Goal: Obtain resource: Obtain resource

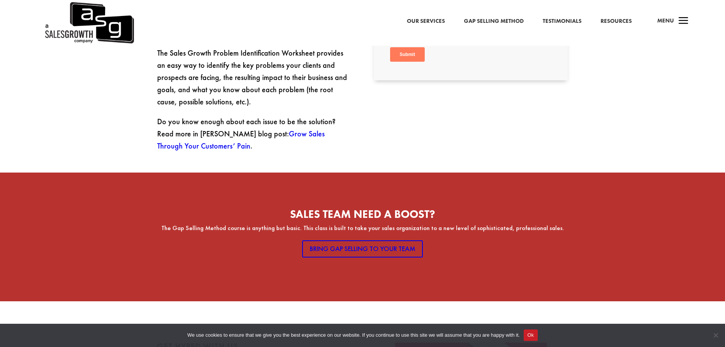
scroll to position [373, 0]
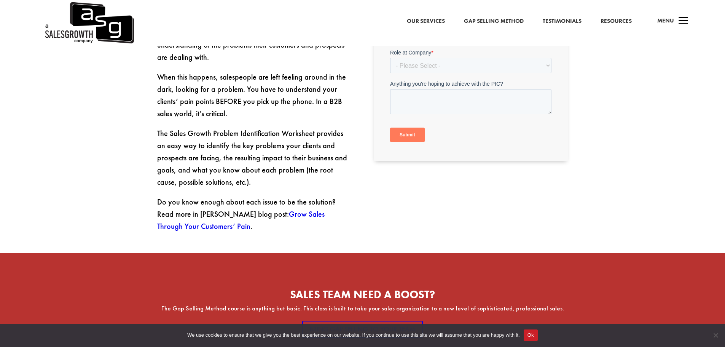
click at [283, 209] on link "Grow Sales Through Your Customers’ Pain" at bounding box center [240, 220] width 167 height 22
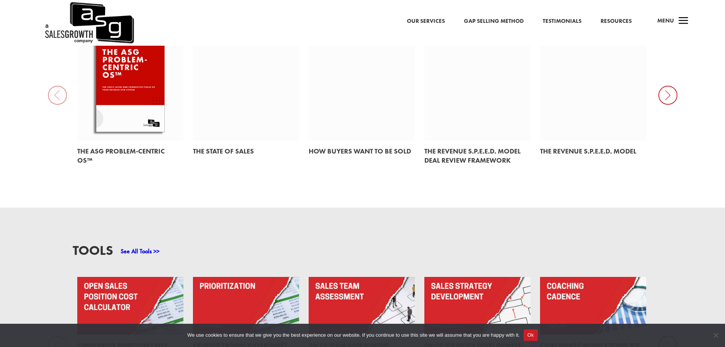
scroll to position [457, 0]
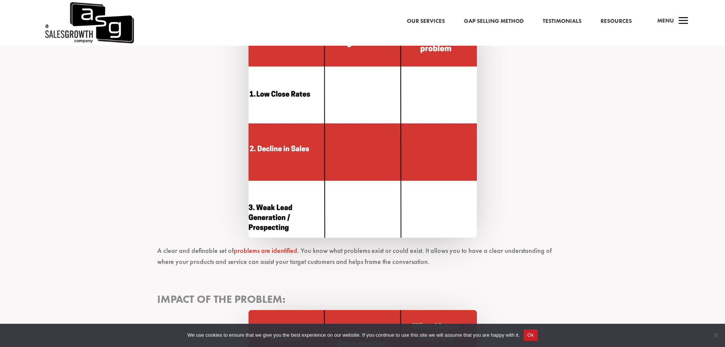
scroll to position [723, 0]
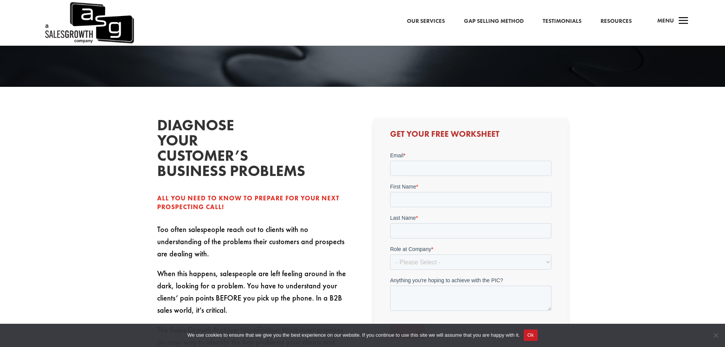
scroll to position [190, 0]
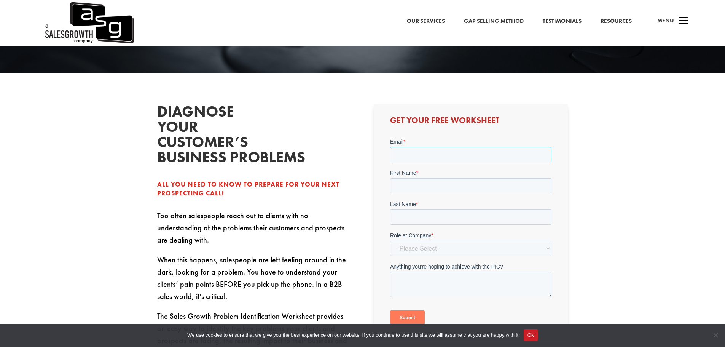
click at [416, 155] on input "Email *" at bounding box center [470, 154] width 161 height 15
type input "johnweber@iccusa.net"
drag, startPoint x: 432, startPoint y: 179, endPoint x: 434, endPoint y: 183, distance: 4.3
click at [432, 179] on input "First Name *" at bounding box center [470, 185] width 161 height 15
type input "John"
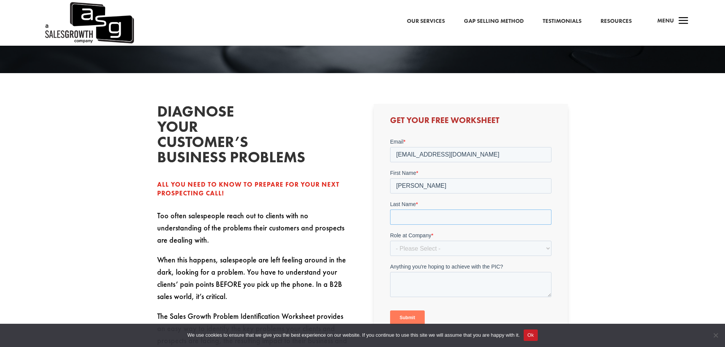
click at [423, 216] on input "Last Name *" at bounding box center [470, 216] width 161 height 15
type input "Weber"
click at [424, 248] on select "- Please Select - C-Level (CRO, CSO, etc) Senior Leadership (VP of Sales, VP of…" at bounding box center [470, 247] width 161 height 15
select select "Individual Contributor (AE, SDR, CSM, etc)"
click at [390, 240] on select "- Please Select - C-Level (CRO, CSO, etc) Senior Leadership (VP of Sales, VP of…" at bounding box center [470, 247] width 161 height 15
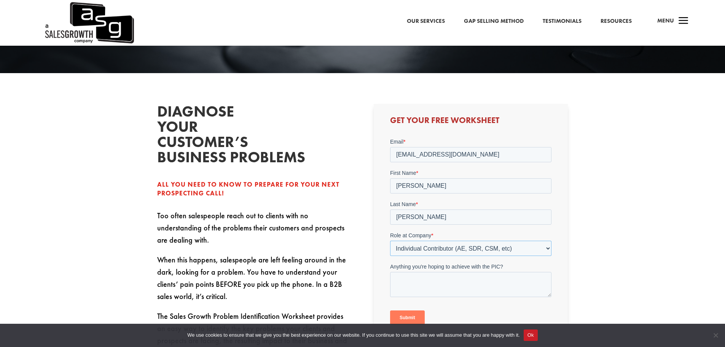
scroll to position [228, 0]
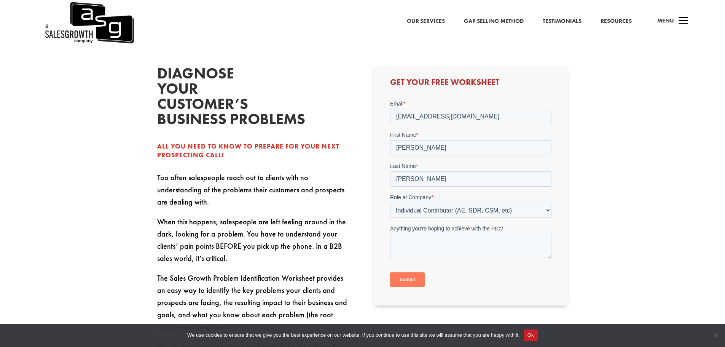
click at [412, 280] on input "Submit" at bounding box center [407, 279] width 35 height 14
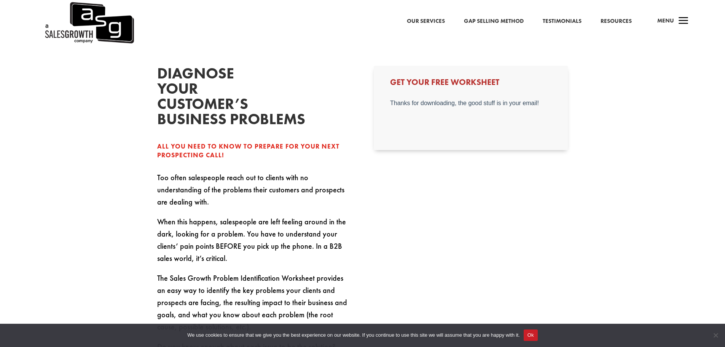
click at [530, 333] on button "Ok" at bounding box center [531, 334] width 14 height 11
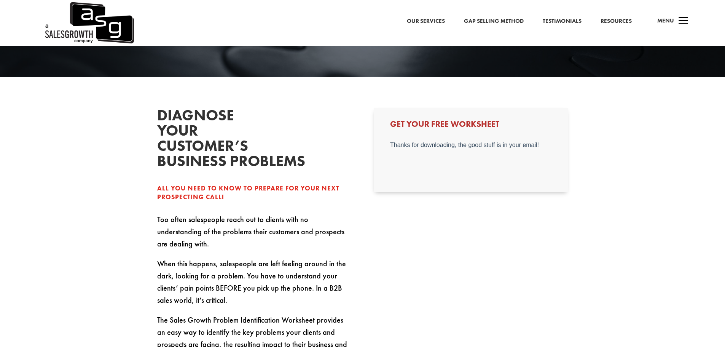
scroll to position [0, 0]
